Goal: Information Seeking & Learning: Learn about a topic

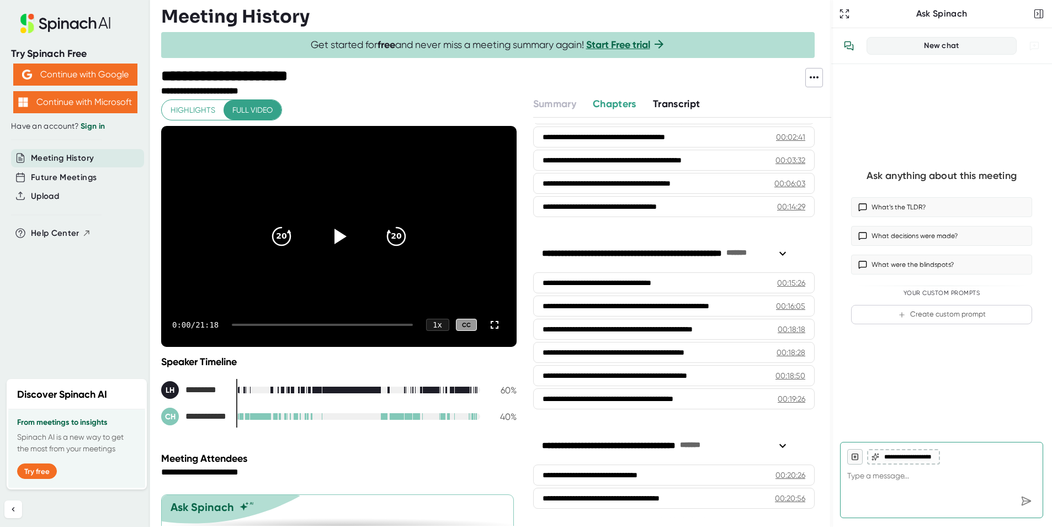
click at [1003, 100] on div "Ask anything about this meeting What’s the TLDR? What decisions were made? What…" at bounding box center [941, 248] width 203 height 351
